Goal: Task Accomplishment & Management: Complete application form

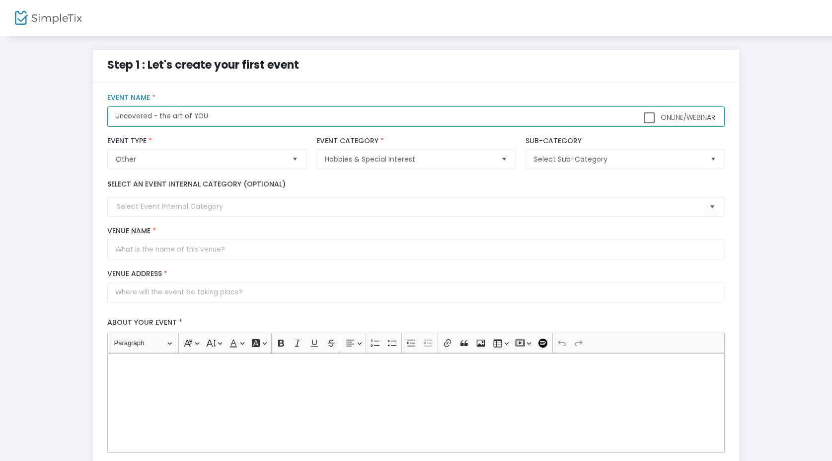
type input "Uncovered - the art of YOU"
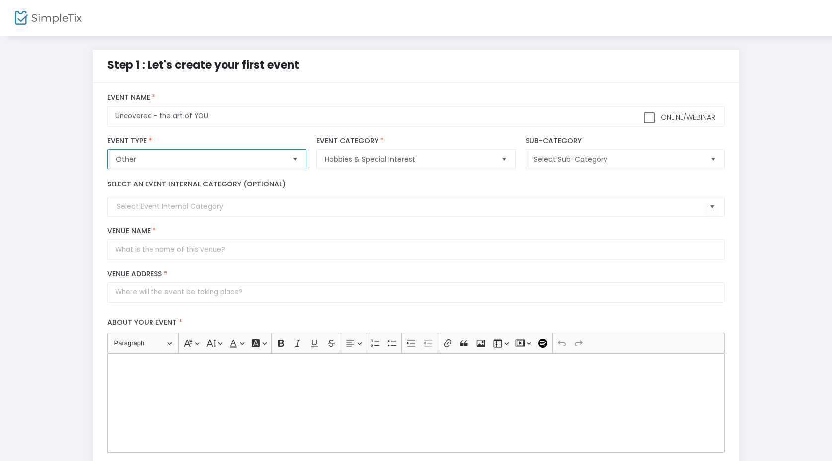
click at [203, 154] on span "Other" at bounding box center [200, 159] width 176 height 19
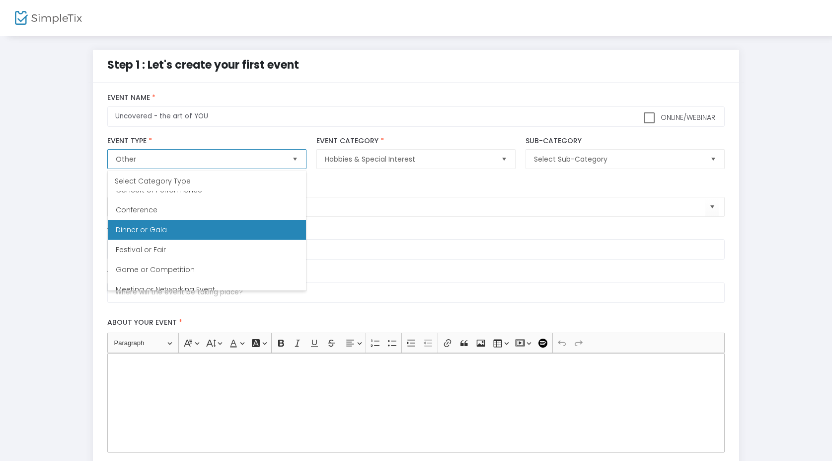
scroll to position [111, 0]
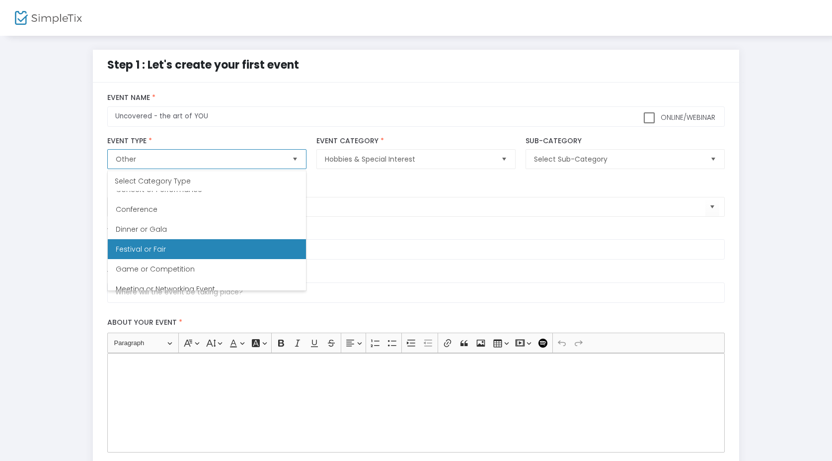
click at [156, 246] on span "Festival or Fair" at bounding box center [141, 249] width 50 height 10
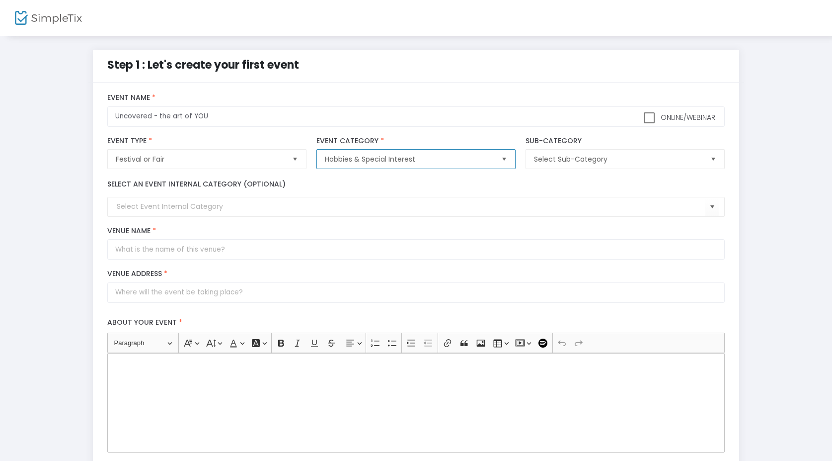
click at [428, 159] on span "Hobbies & Special Interest" at bounding box center [409, 159] width 168 height 10
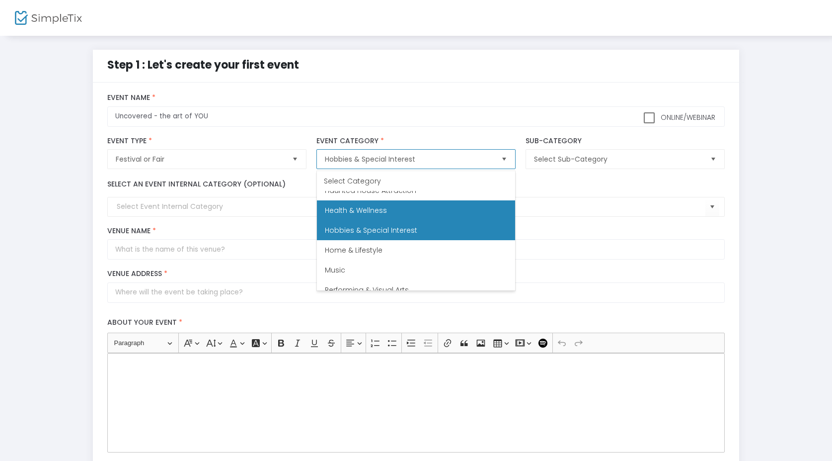
scroll to position [215, 0]
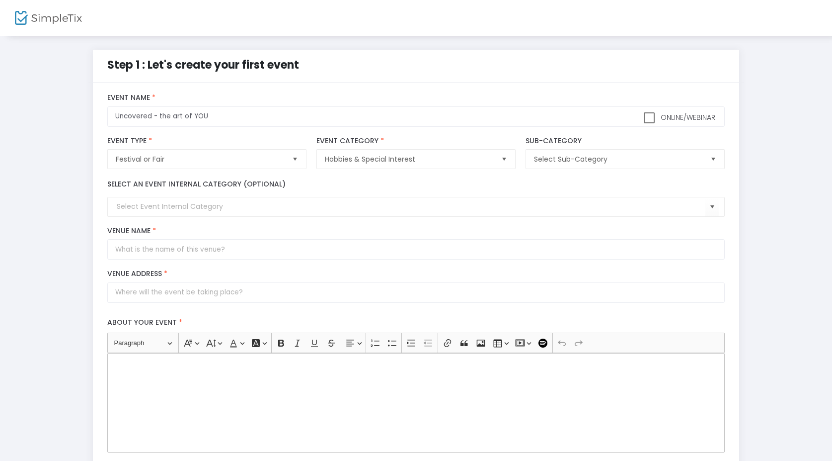
click at [559, 183] on div "Select an event internal category (optional)" at bounding box center [416, 198] width 628 height 38
click at [562, 162] on span "Select Sub-Category" at bounding box center [618, 159] width 168 height 10
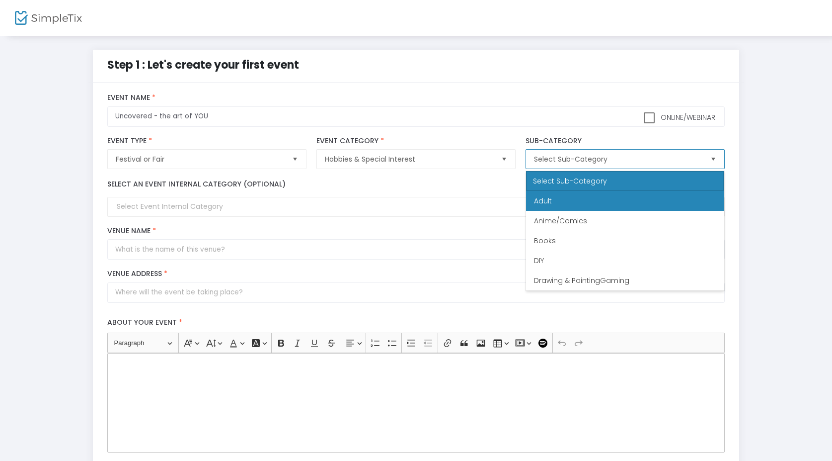
click at [559, 197] on li "Adult" at bounding box center [625, 201] width 198 height 20
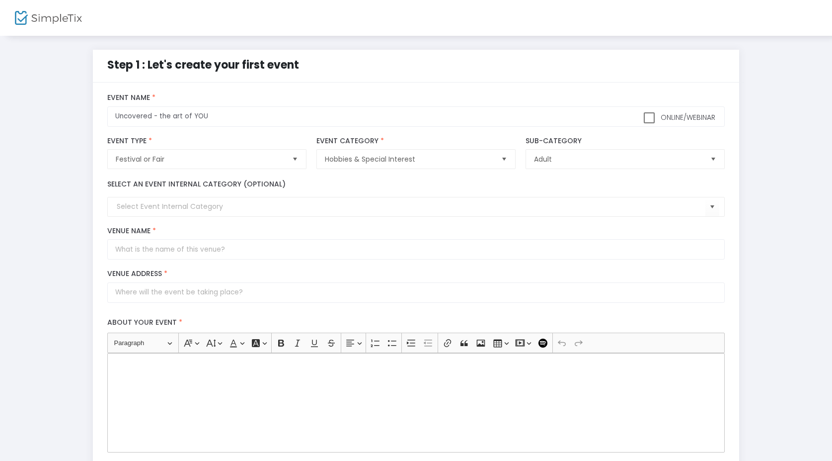
click at [553, 147] on div "Adult Sub-Category" at bounding box center [625, 153] width 209 height 33
click at [553, 158] on span "Adult" at bounding box center [618, 159] width 168 height 10
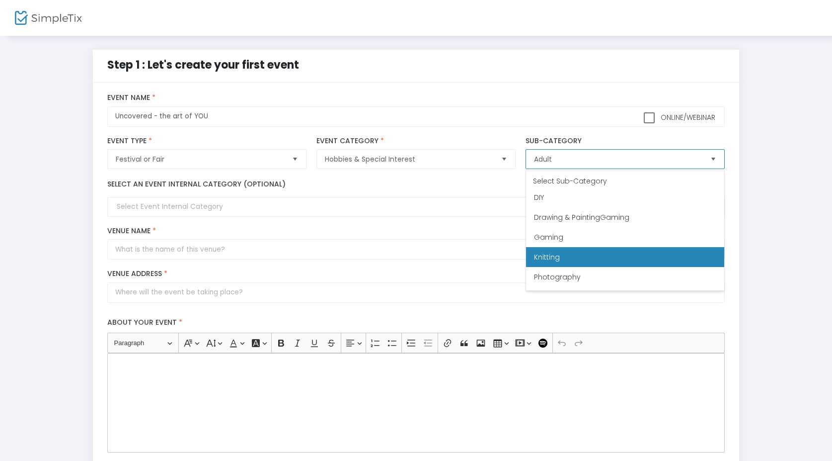
scroll to position [80, 0]
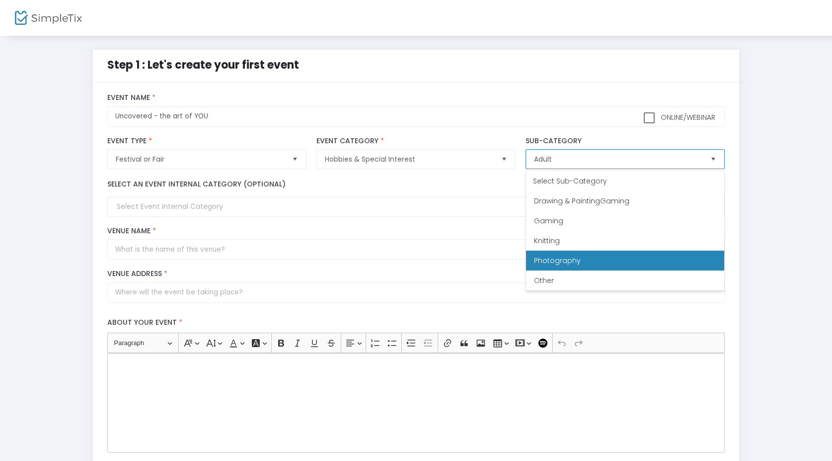
click at [542, 263] on span "Photography" at bounding box center [557, 260] width 47 height 10
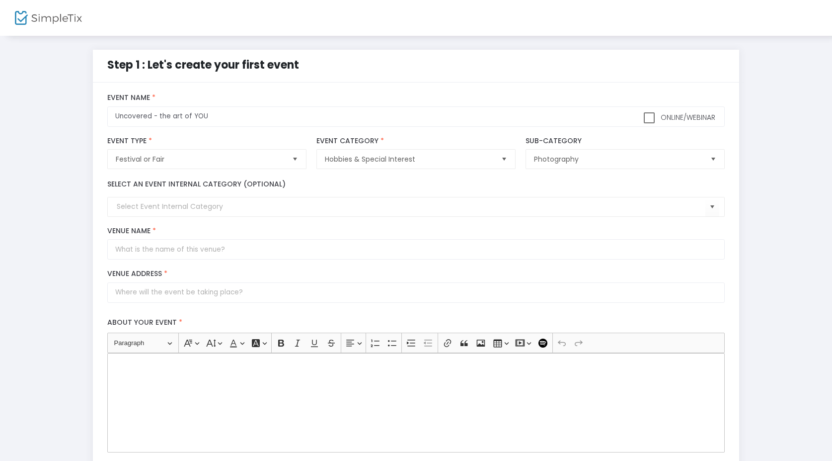
click at [516, 183] on div "Select an event internal category (optional)" at bounding box center [416, 198] width 628 height 38
click at [203, 205] on input at bounding box center [411, 206] width 589 height 10
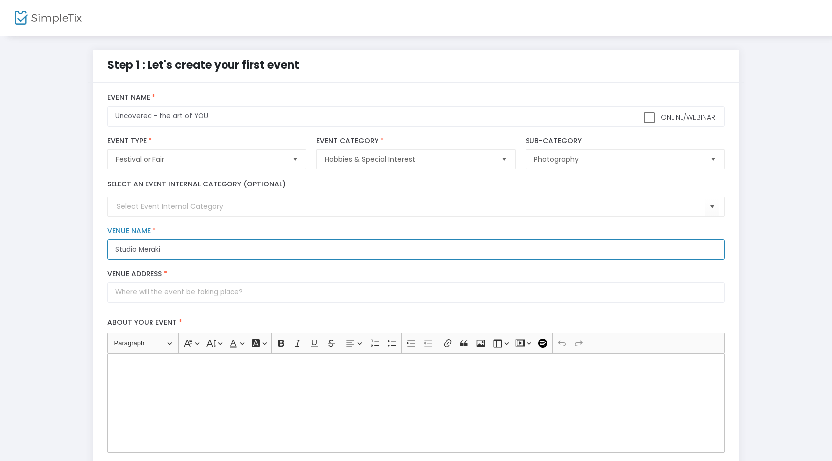
type input "Studio Meraki"
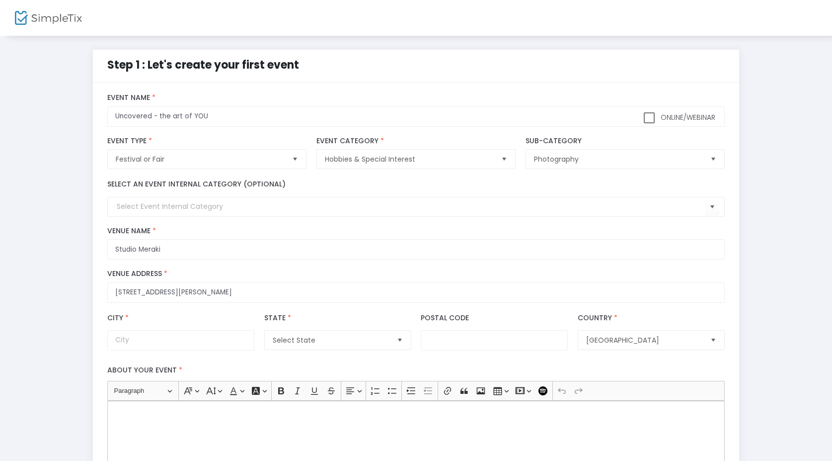
type input "[STREET_ADDRESS]"
type input "[GEOGRAPHIC_DATA][PERSON_NAME]"
type input "V1J 5P3"
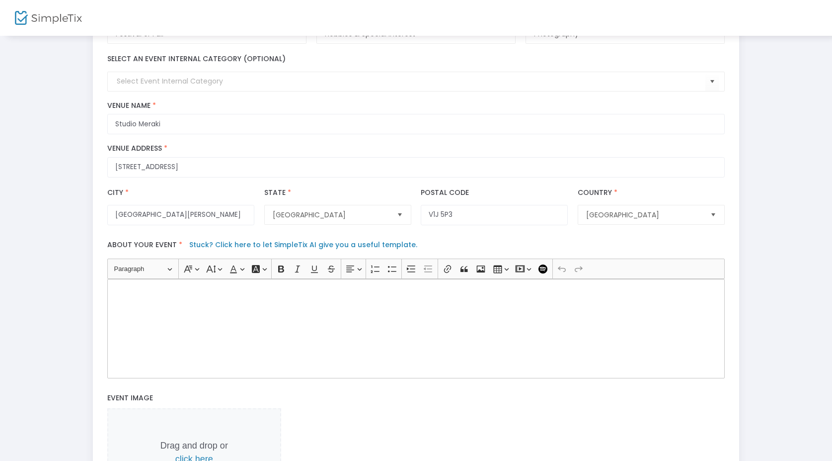
click at [212, 300] on div "Rich Text Editor, main" at bounding box center [416, 328] width 618 height 99
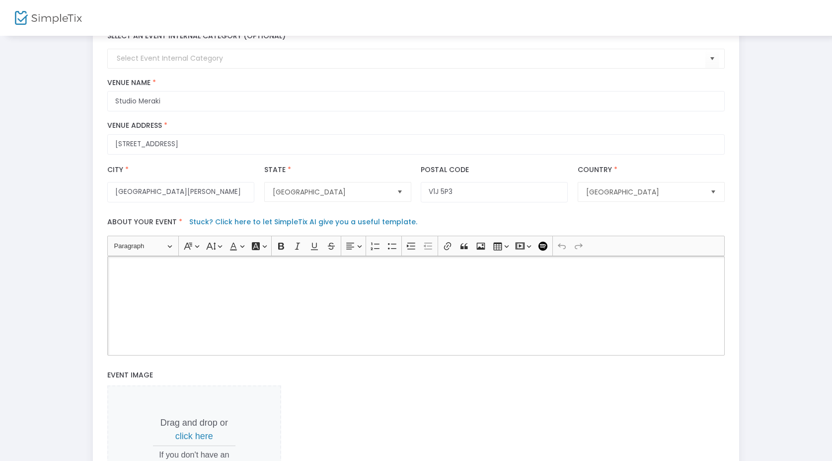
scroll to position [139, 0]
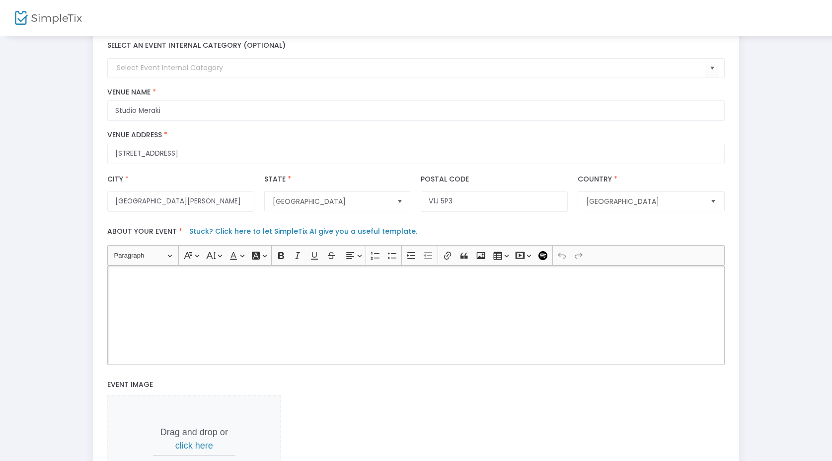
click at [147, 291] on div "Rich Text Editor, main" at bounding box center [416, 314] width 618 height 99
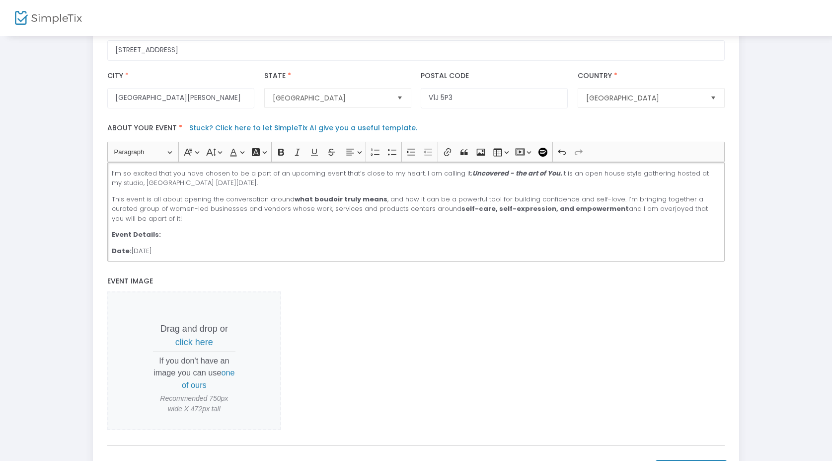
scroll to position [258, 0]
